Goal: Task Accomplishment & Management: Use online tool/utility

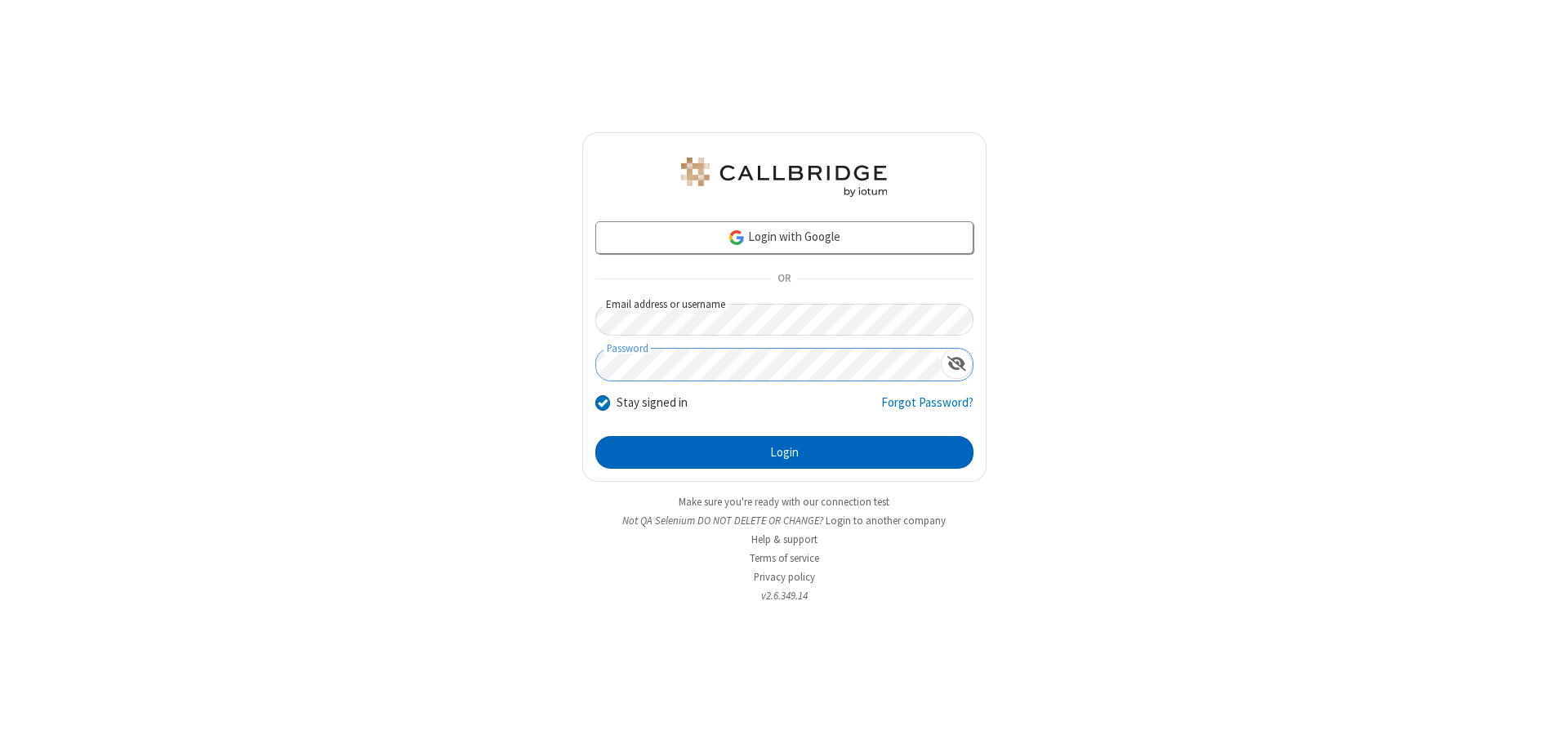
click at [784, 452] on button "Login" at bounding box center [784, 452] width 379 height 33
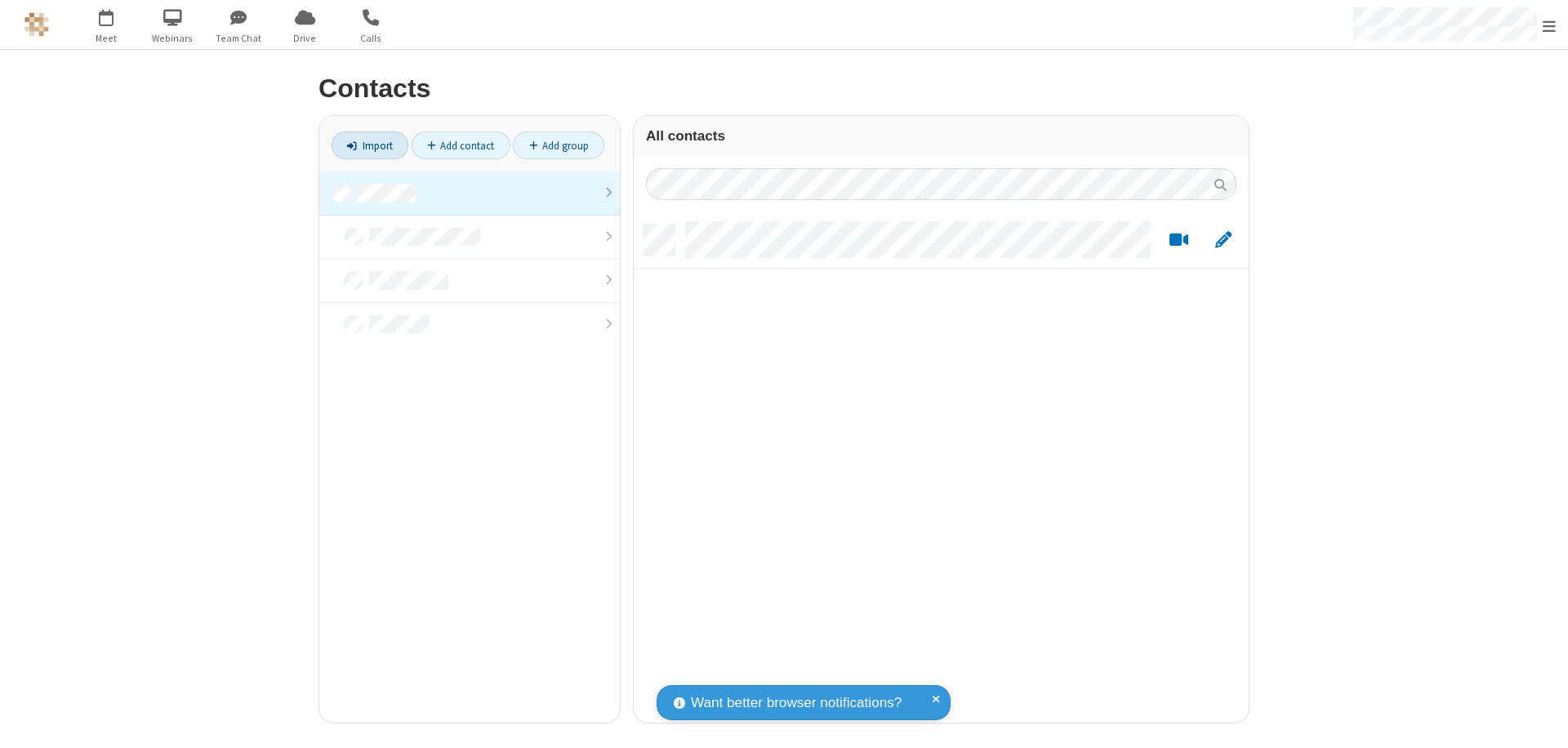
click at [371, 146] on link "Import" at bounding box center [370, 146] width 77 height 28
